Goal: Information Seeking & Learning: Learn about a topic

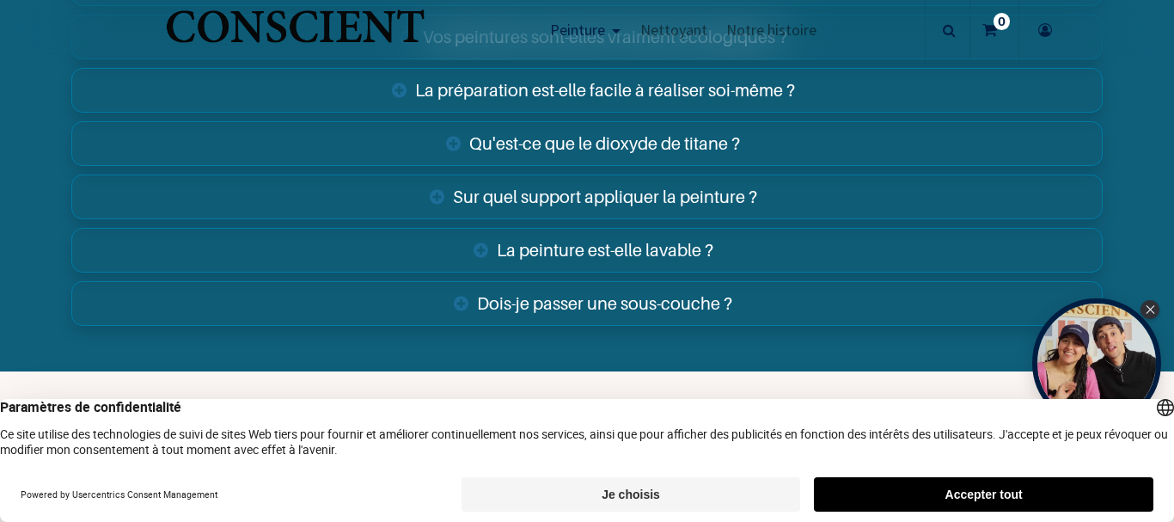
scroll to position [6103, 0]
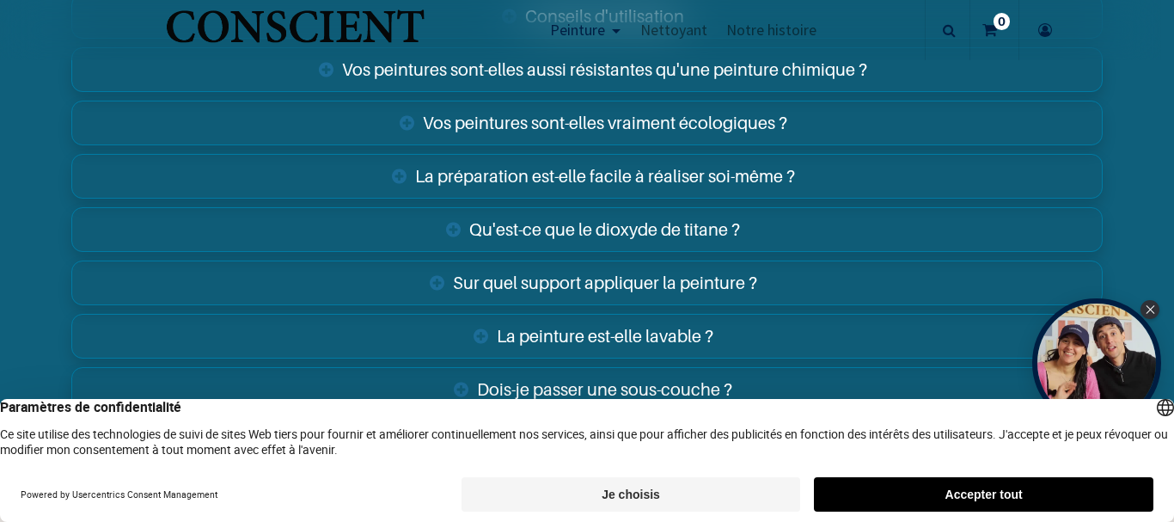
click at [660, 234] on link "Qu'est-ce que le dioxyde de titane ?" at bounding box center [586, 229] width 1031 height 45
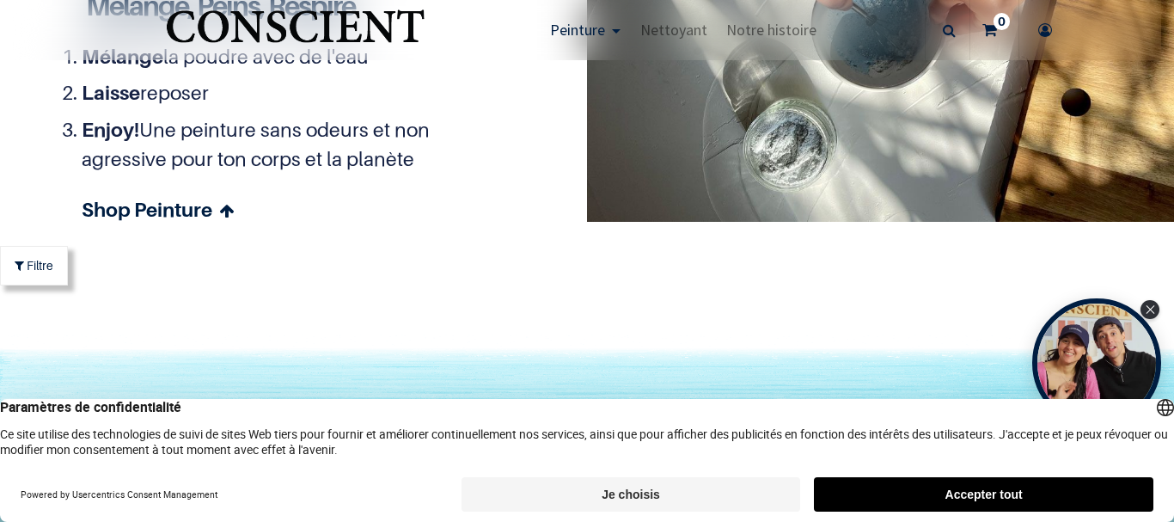
scroll to position [4986, 0]
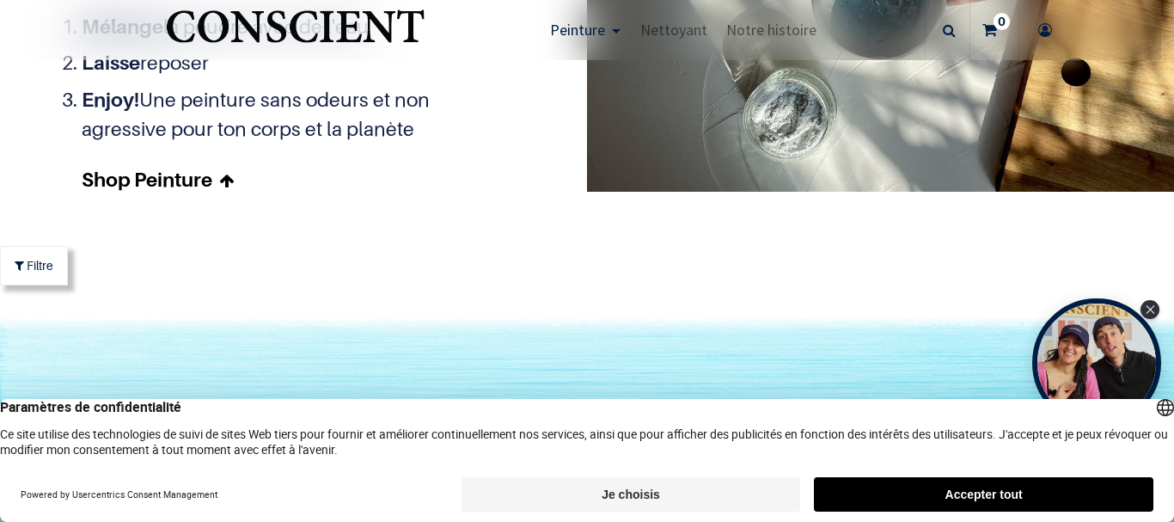
click at [226, 180] on icon at bounding box center [226, 181] width 15 height 24
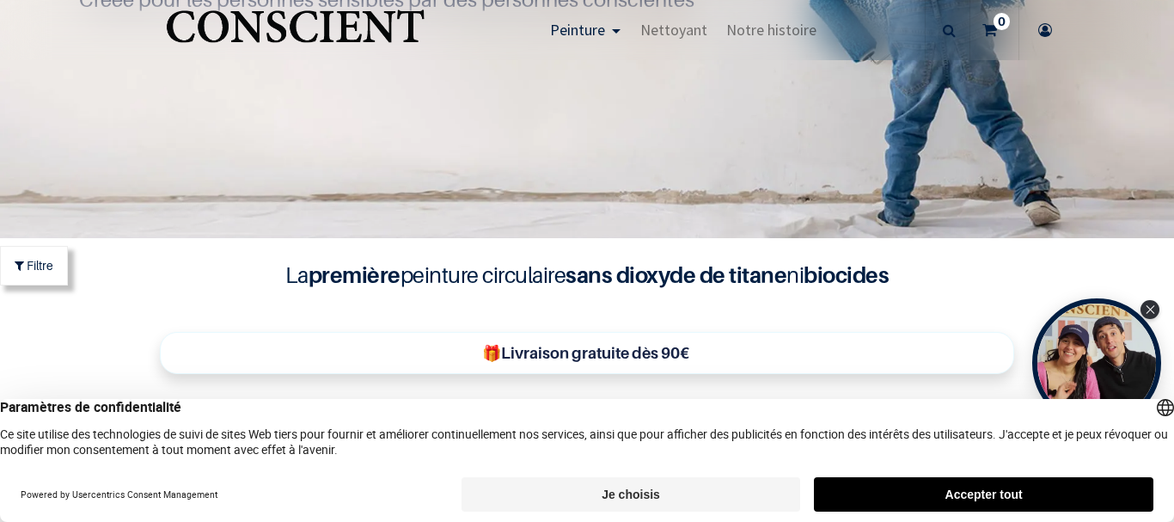
scroll to position [313, 0]
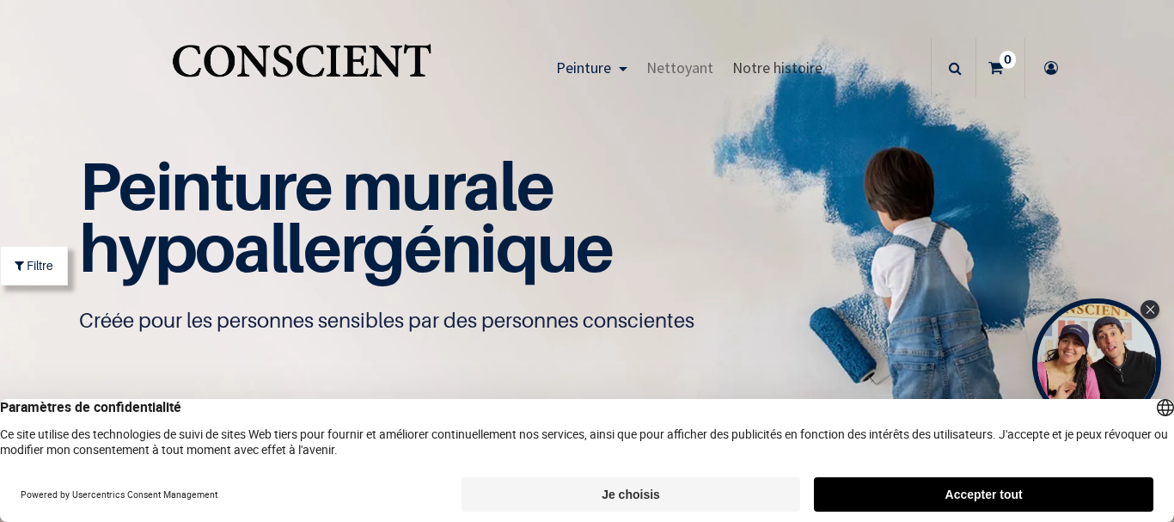
click at [747, 65] on span "Notre histoire" at bounding box center [777, 68] width 90 height 20
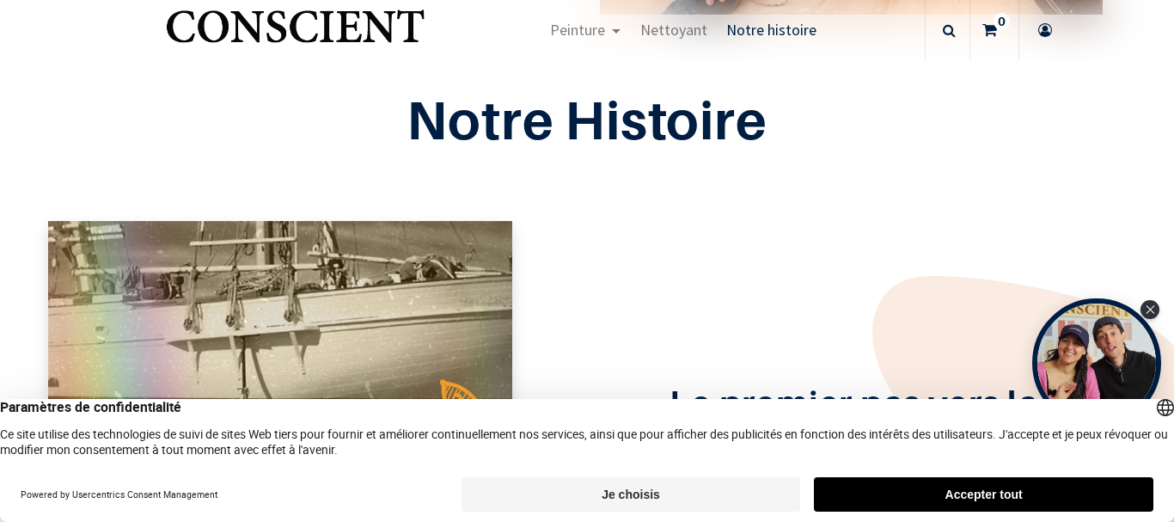
scroll to position [602, 0]
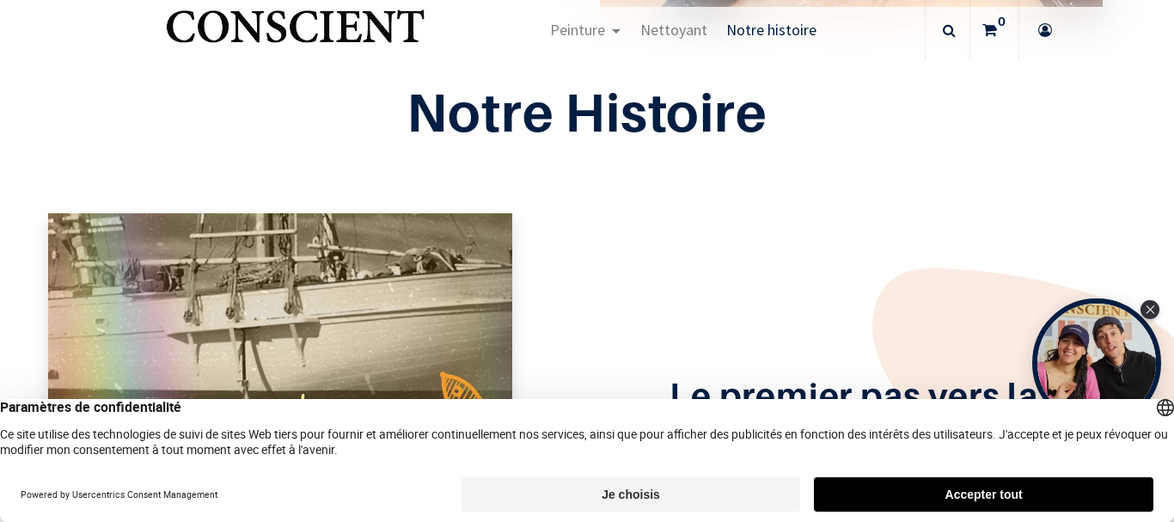
click at [966, 492] on button "Accepter tout" at bounding box center [984, 494] width 340 height 34
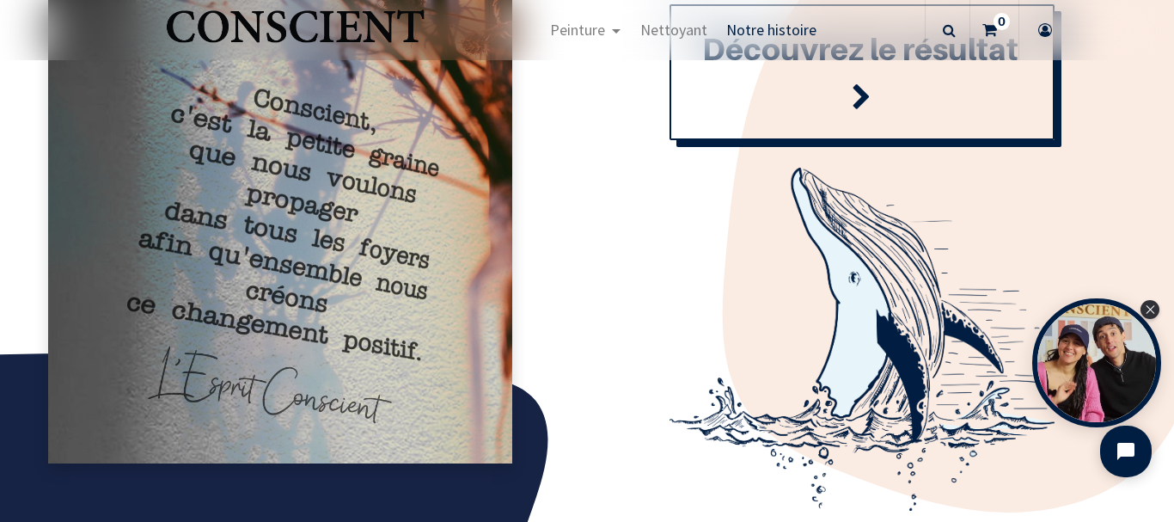
scroll to position [2063, 0]
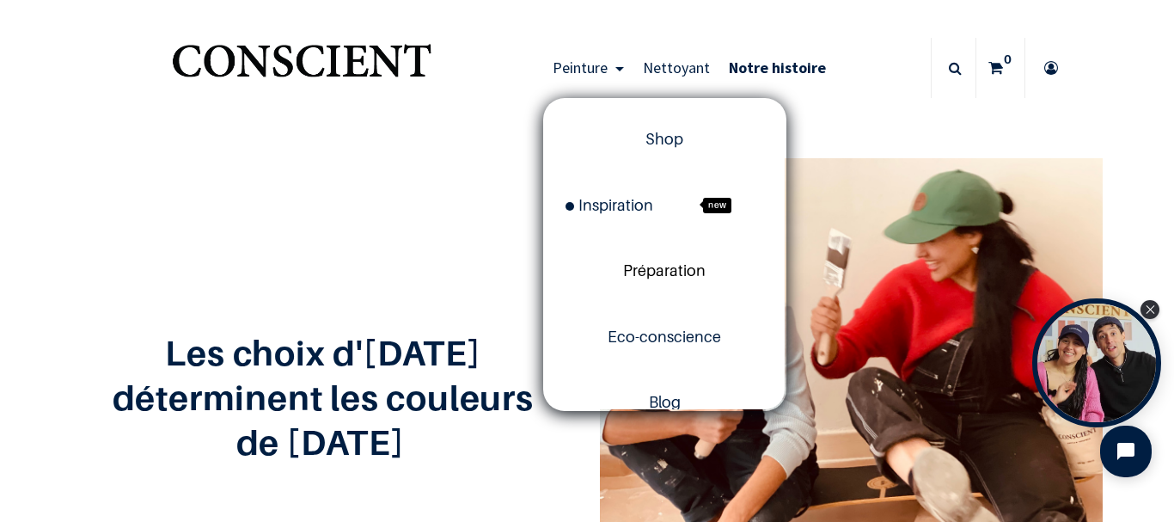
scroll to position [33, 0]
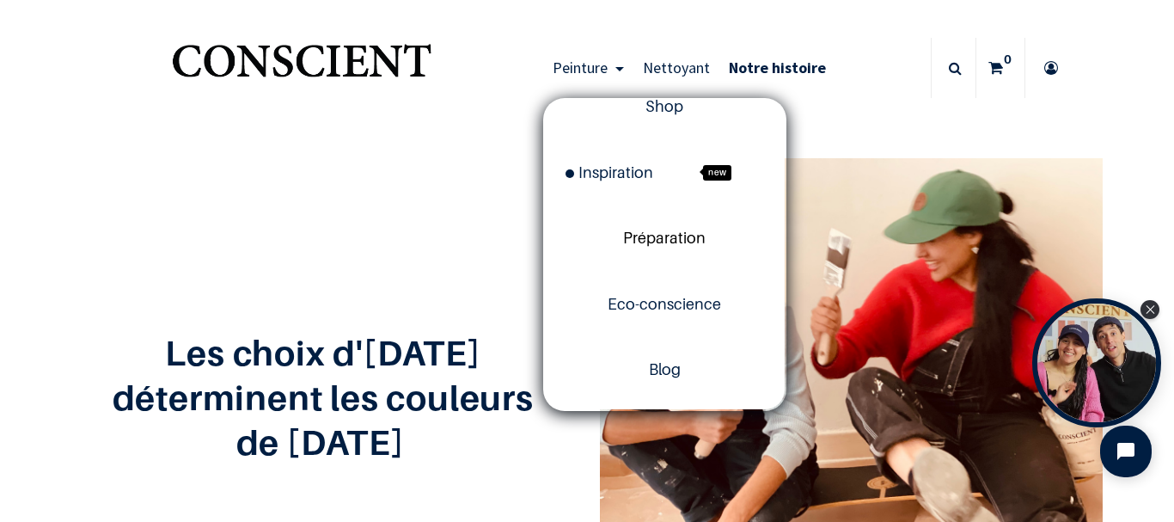
click at [661, 241] on span "Préparation" at bounding box center [664, 238] width 83 height 18
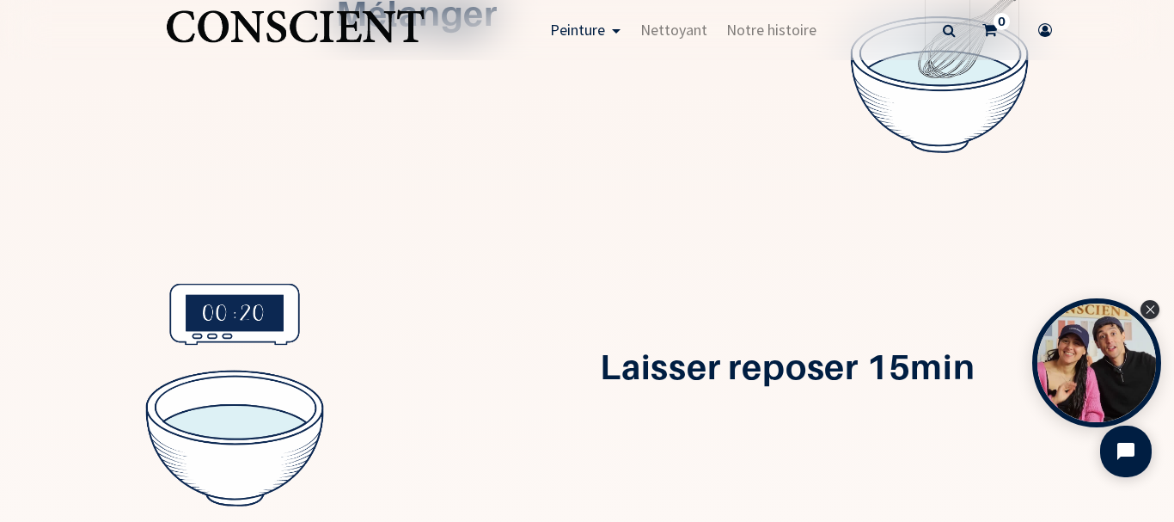
scroll to position [349, 0]
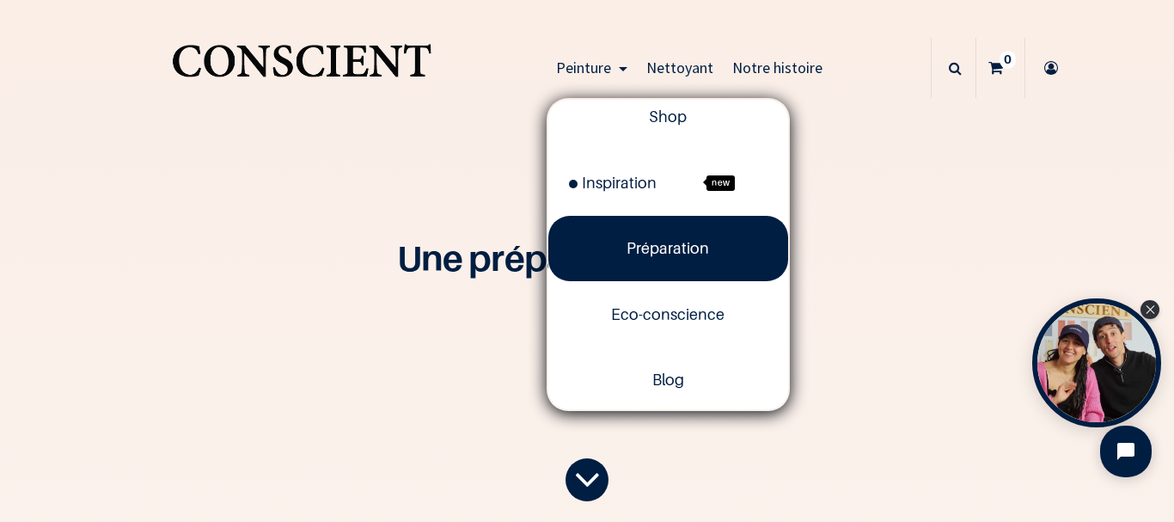
scroll to position [33, 0]
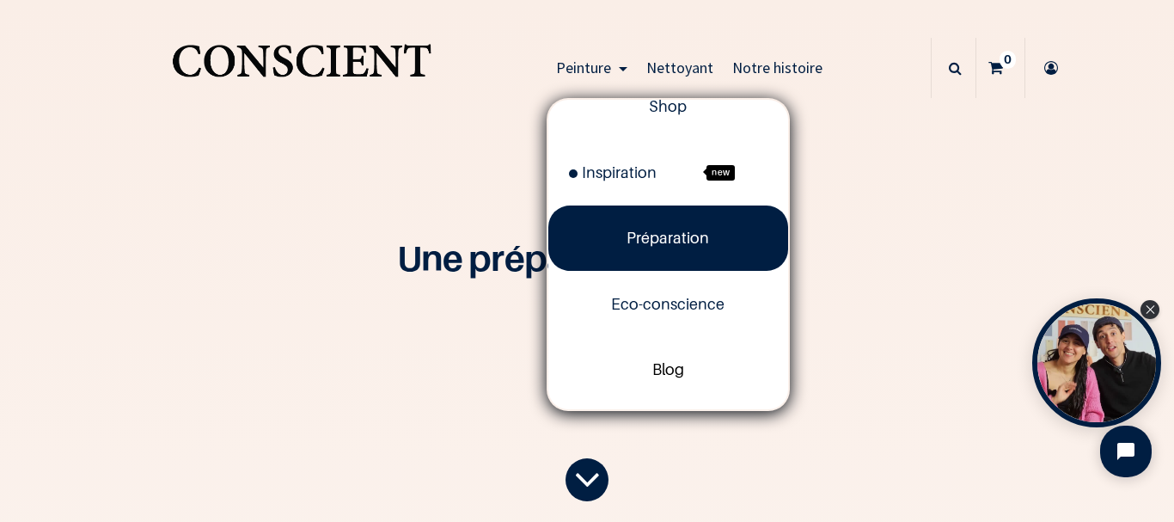
click at [668, 375] on span "Blog" at bounding box center [668, 369] width 32 height 18
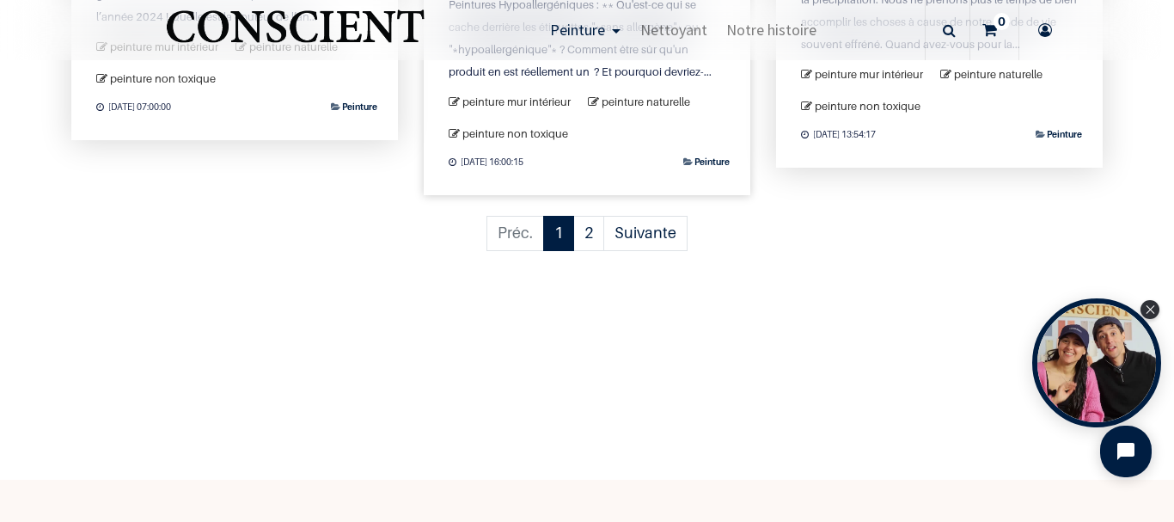
scroll to position [2063, 0]
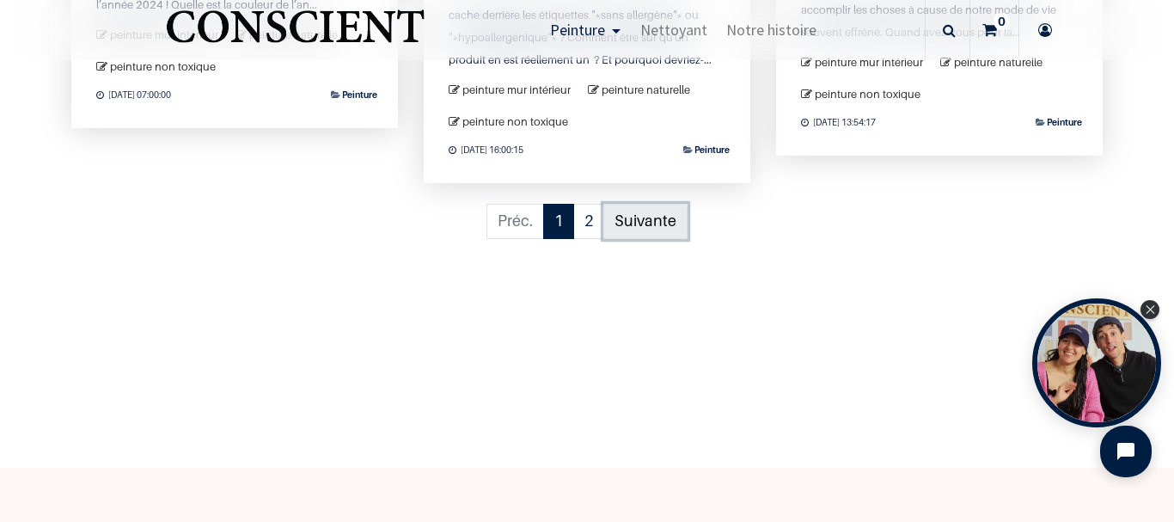
click at [626, 216] on link "Suivante" at bounding box center [645, 221] width 84 height 35
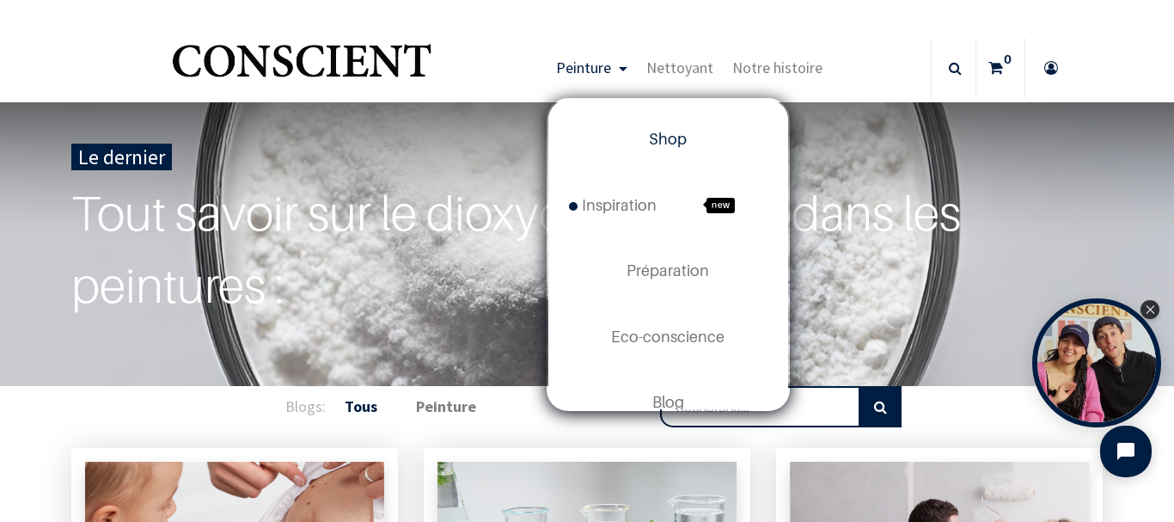
click at [669, 146] on span "Shop" at bounding box center [668, 139] width 38 height 18
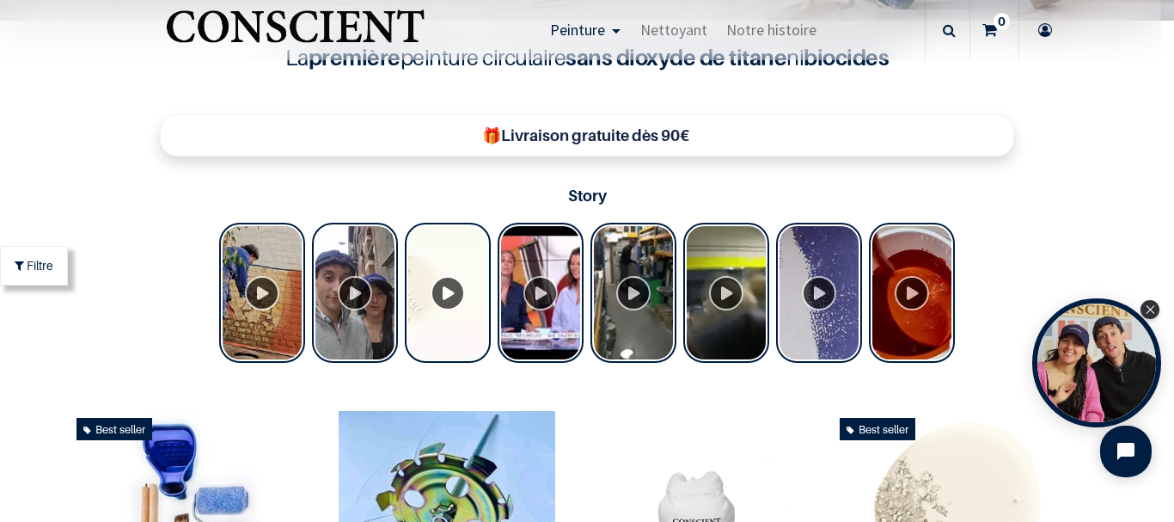
scroll to position [272, 0]
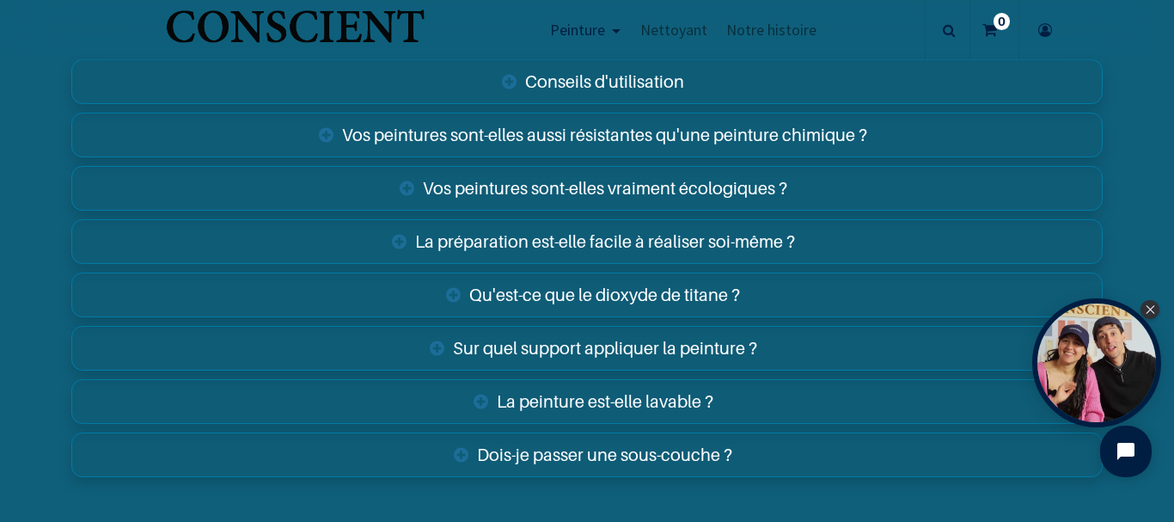
scroll to position [6037, 0]
click at [592, 83] on link "Conseils d'utilisation" at bounding box center [586, 82] width 1031 height 45
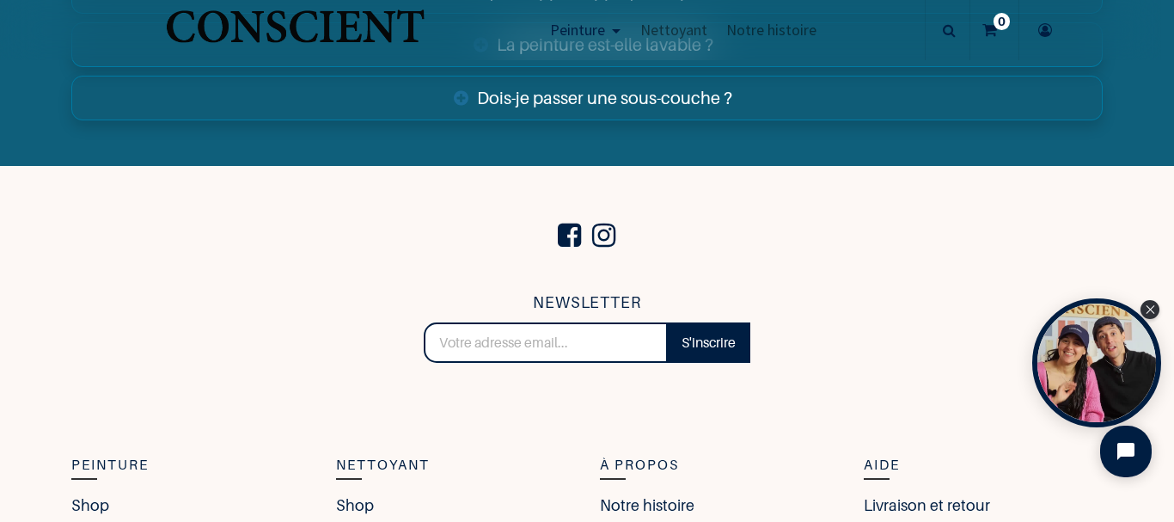
scroll to position [6524, 0]
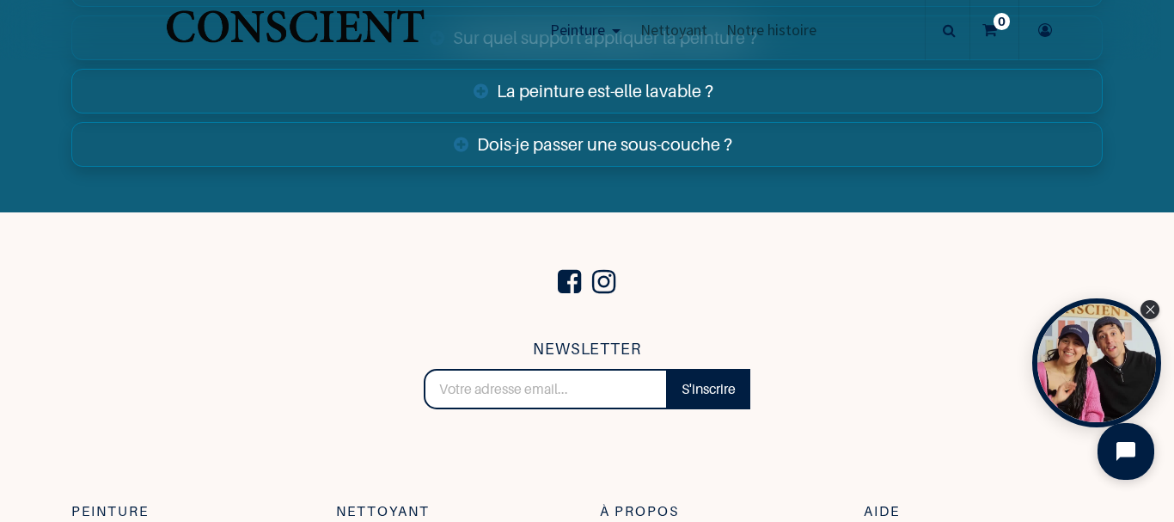
click at [1116, 454] on icon "Open chat widget" at bounding box center [1126, 451] width 22 height 22
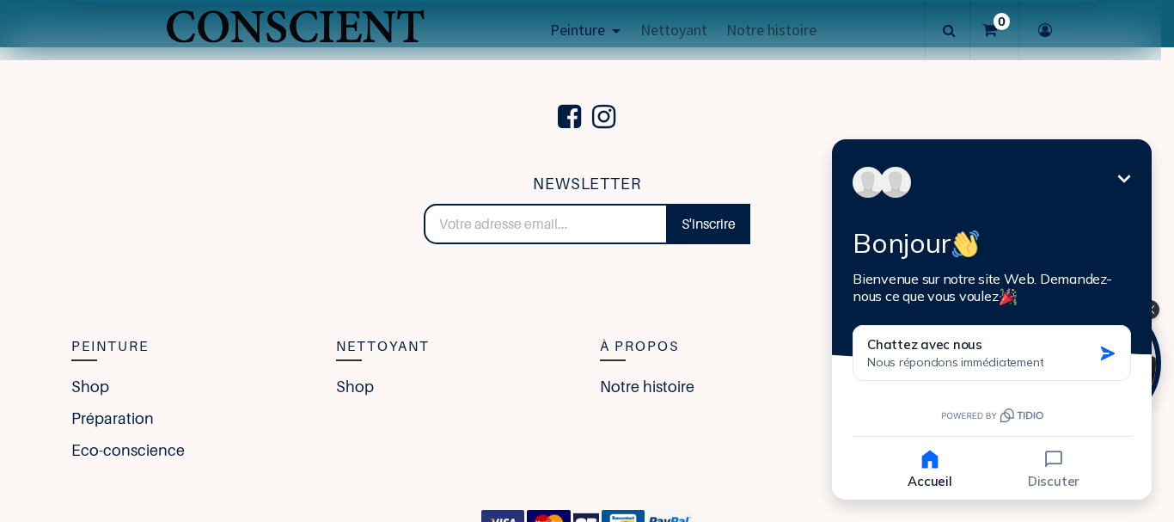
scroll to position [6695, 0]
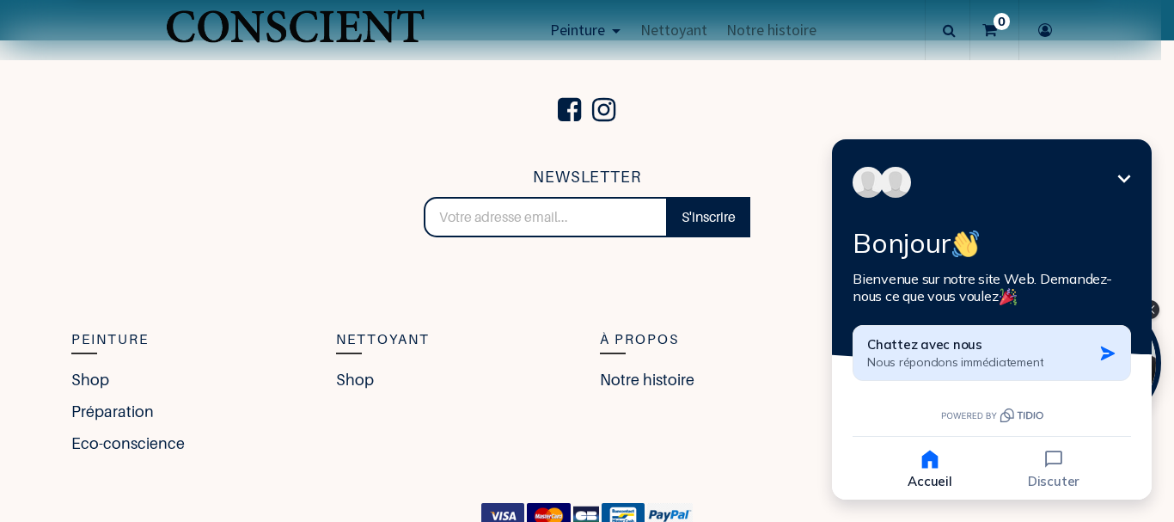
click at [938, 363] on span "Nous répondons immédiatement" at bounding box center [955, 361] width 176 height 15
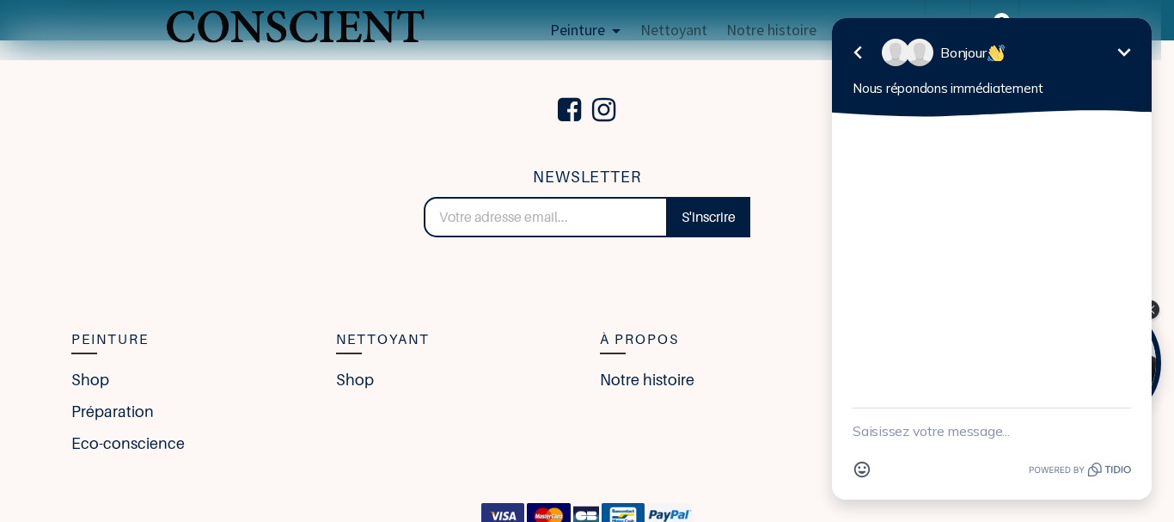
click at [1125, 51] on icon "Réduire" at bounding box center [1124, 52] width 21 height 21
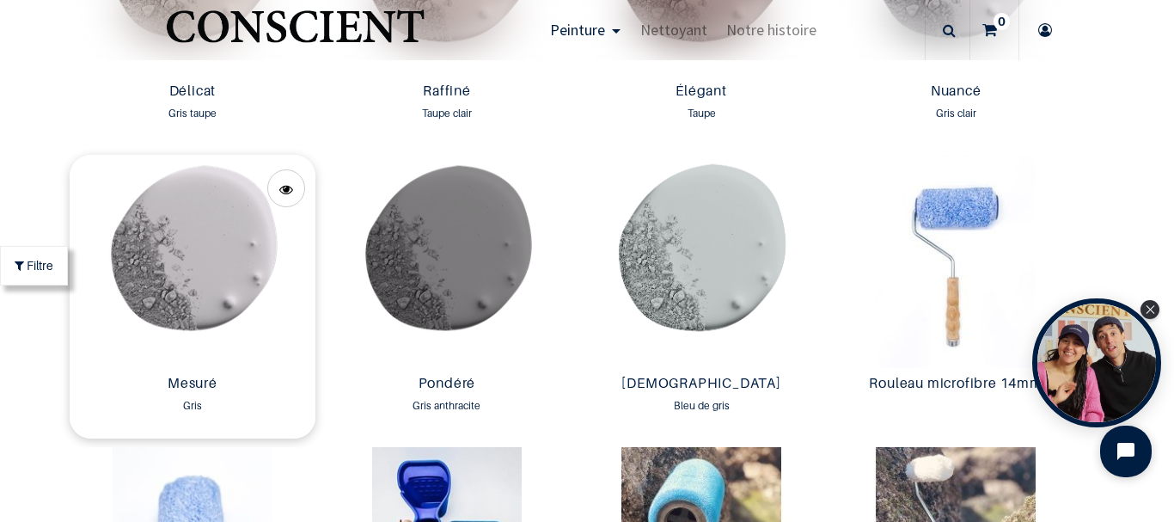
scroll to position [2570, 0]
